Goal: Find specific page/section: Find specific page/section

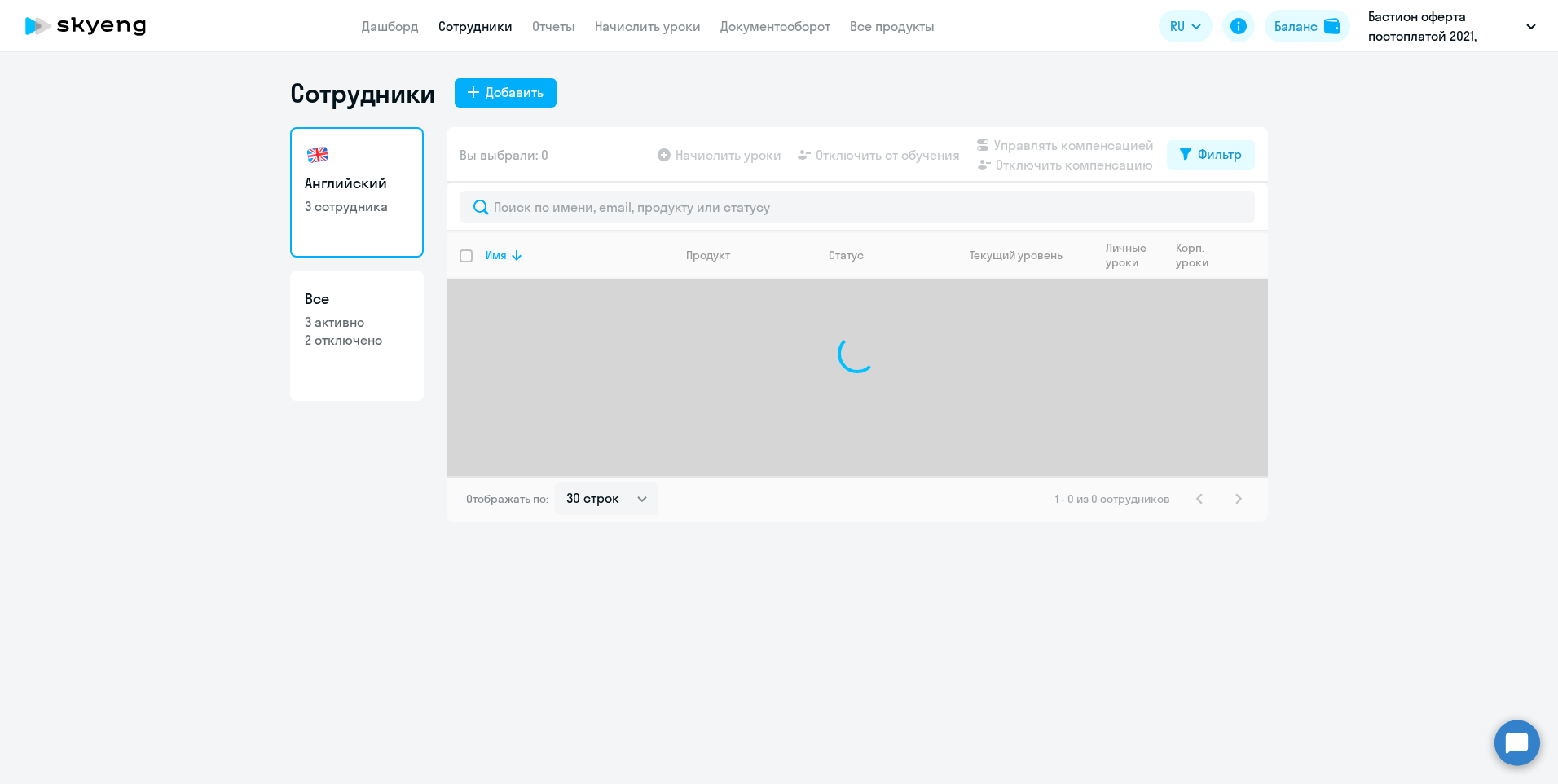
select select "30"
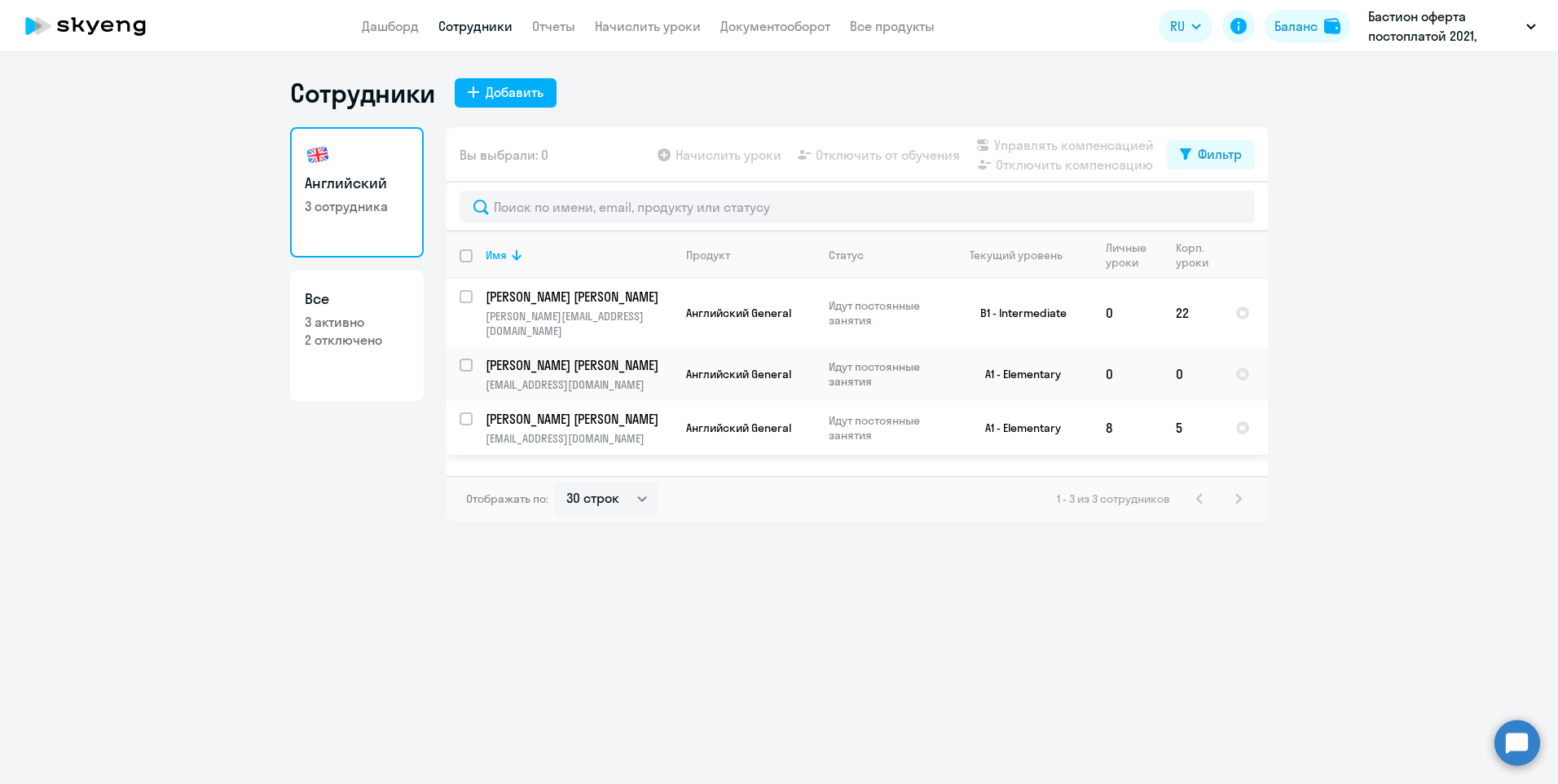
select select "30"
click at [357, 357] on link "Все 3 активно 2 отключено" at bounding box center [356, 335] width 133 height 130
select select "30"
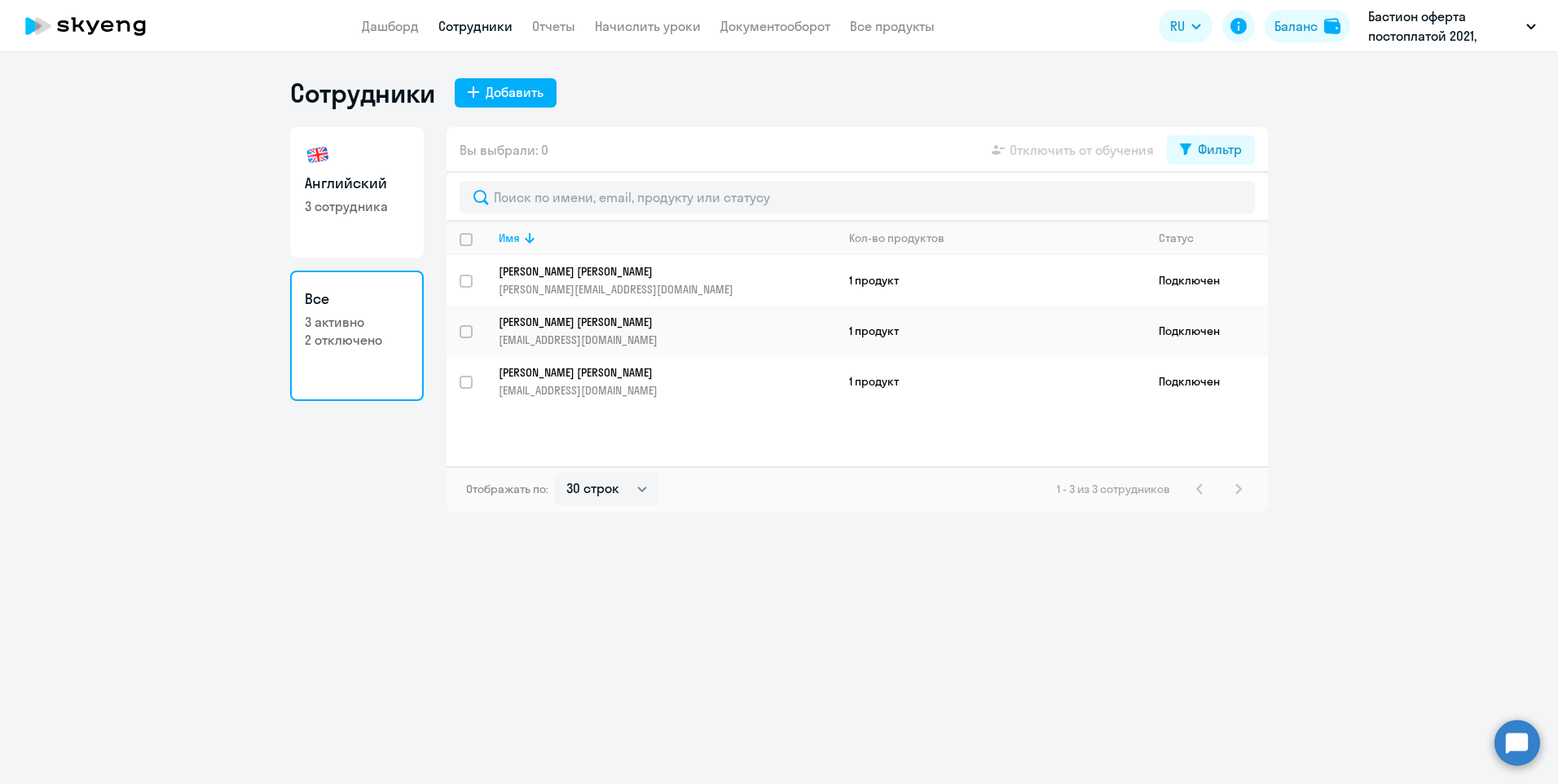
click at [372, 226] on link "Английский 3 сотрудника" at bounding box center [356, 192] width 133 height 130
select select "30"
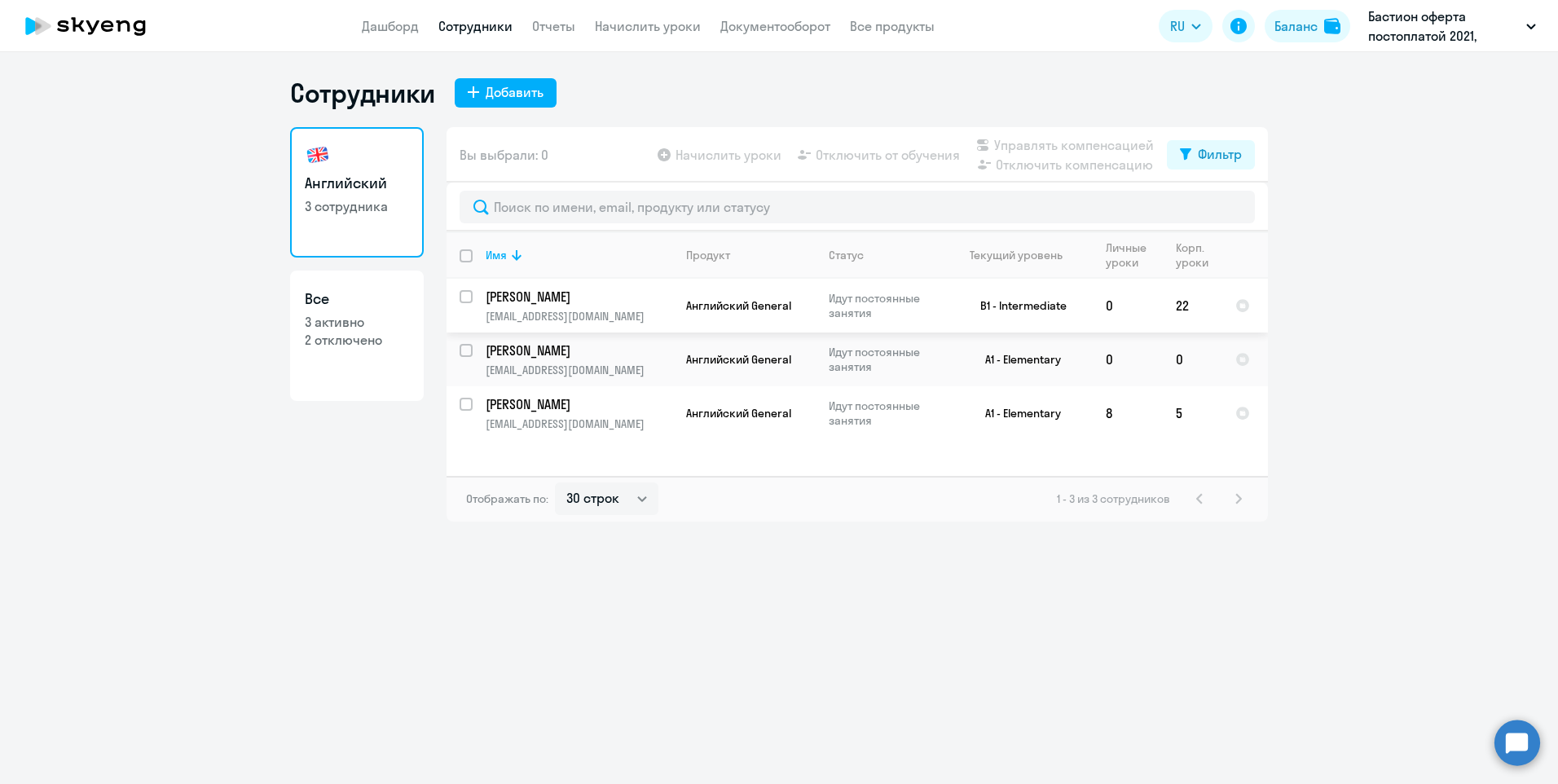
select select "30"
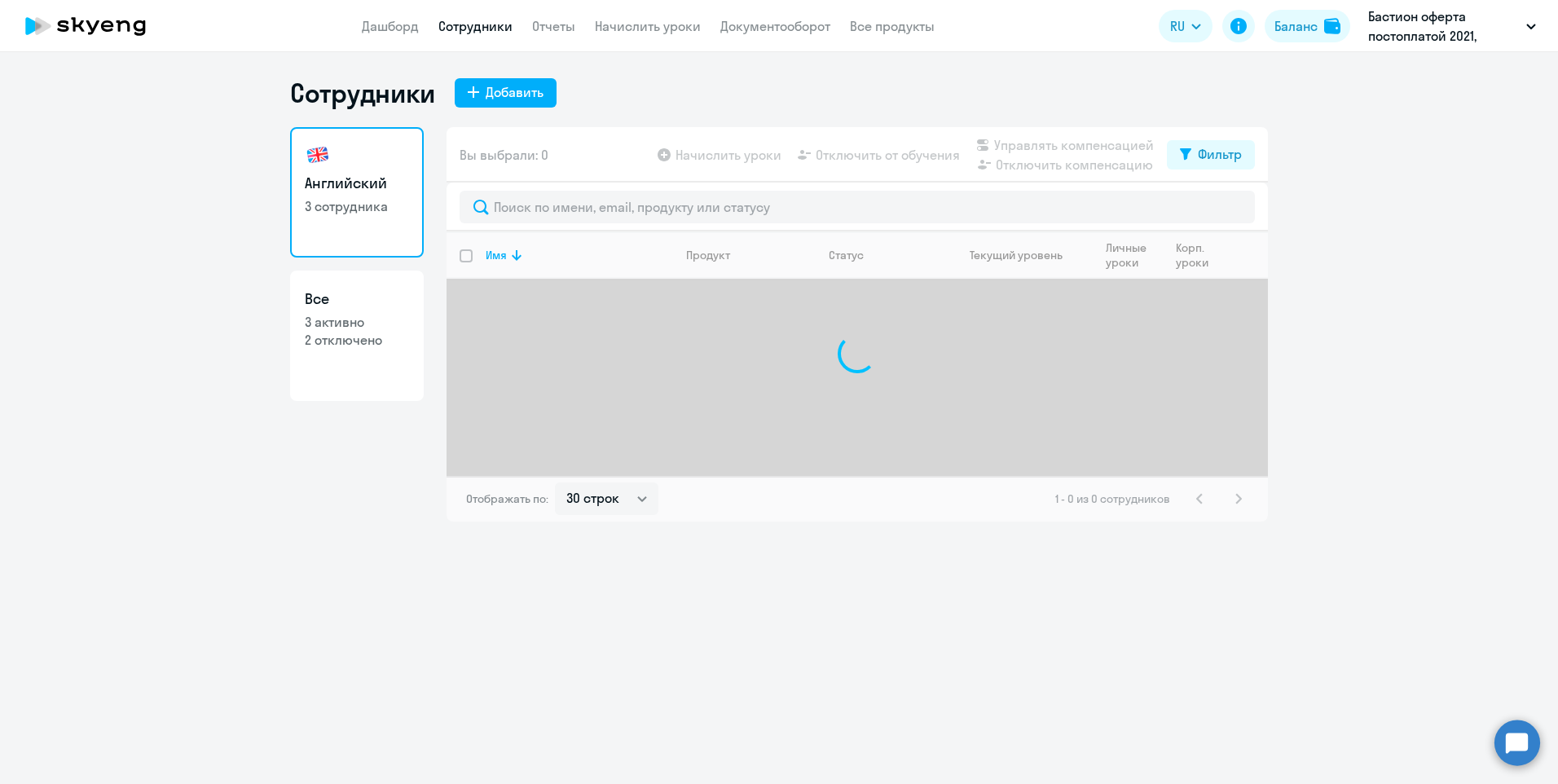
select select "30"
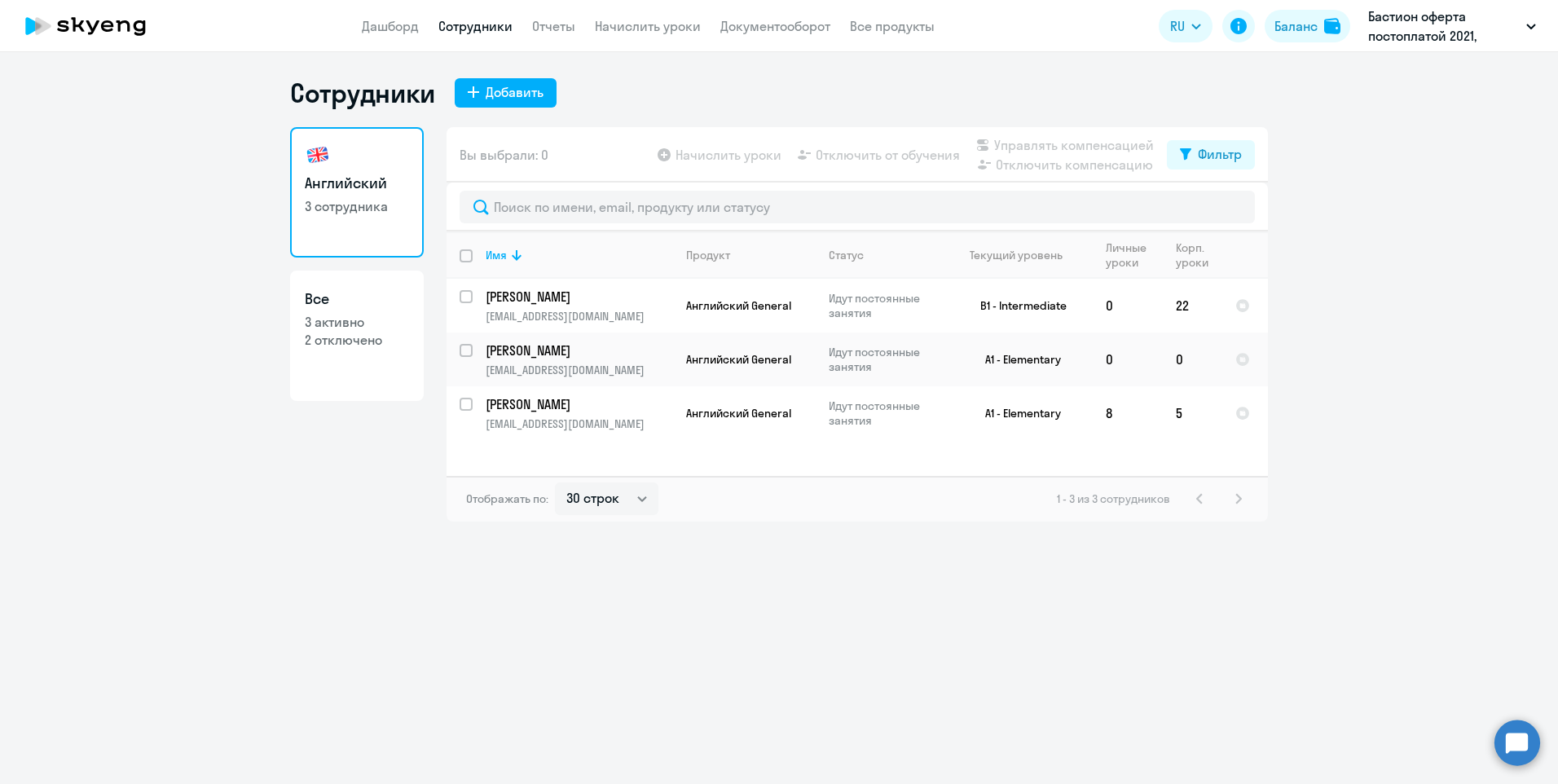
select select "30"
